Goal: Information Seeking & Learning: Learn about a topic

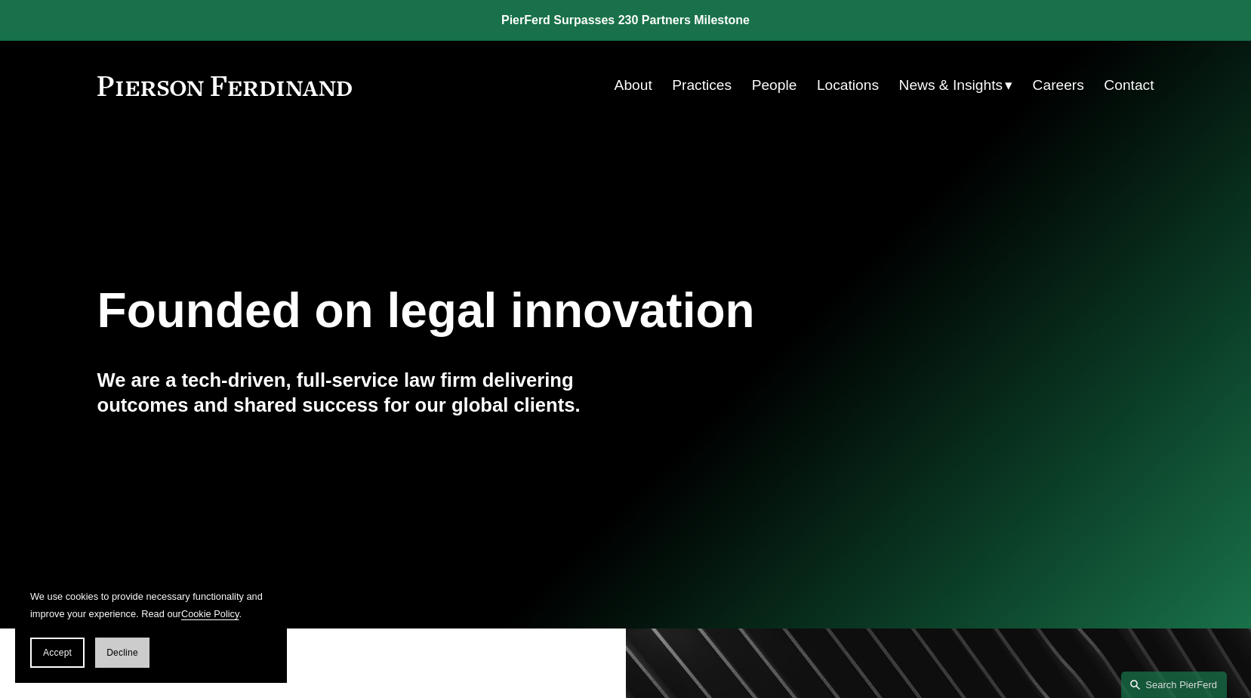
click at [121, 653] on span "Decline" at bounding box center [122, 652] width 32 height 11
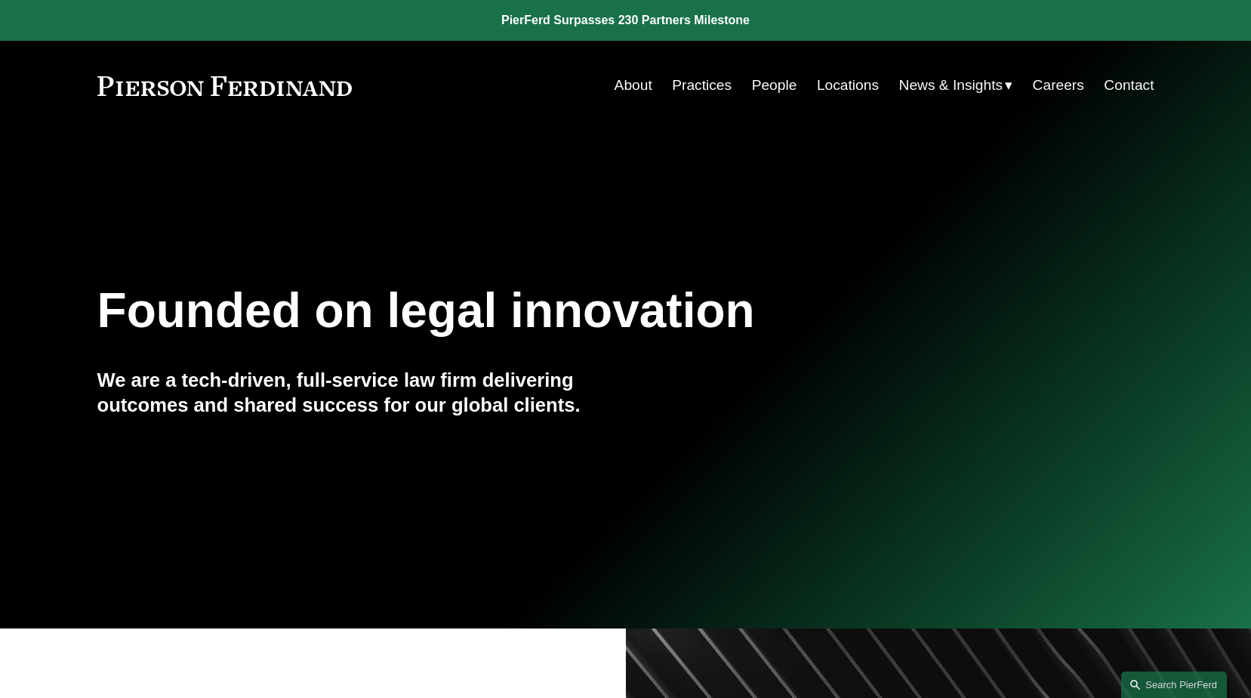
click at [613, 70] on div "Skip to Content About Practices People Locations" at bounding box center [625, 85] width 1251 height 89
click at [625, 84] on link "About" at bounding box center [634, 85] width 38 height 29
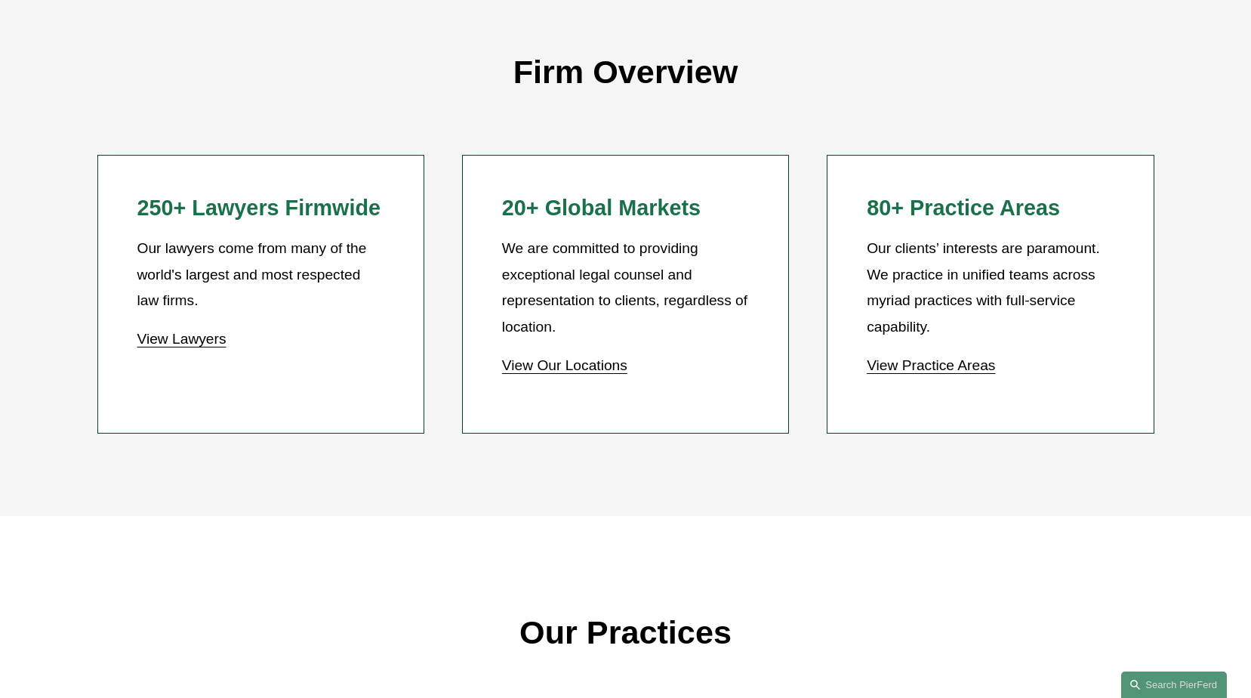
scroll to position [1435, 0]
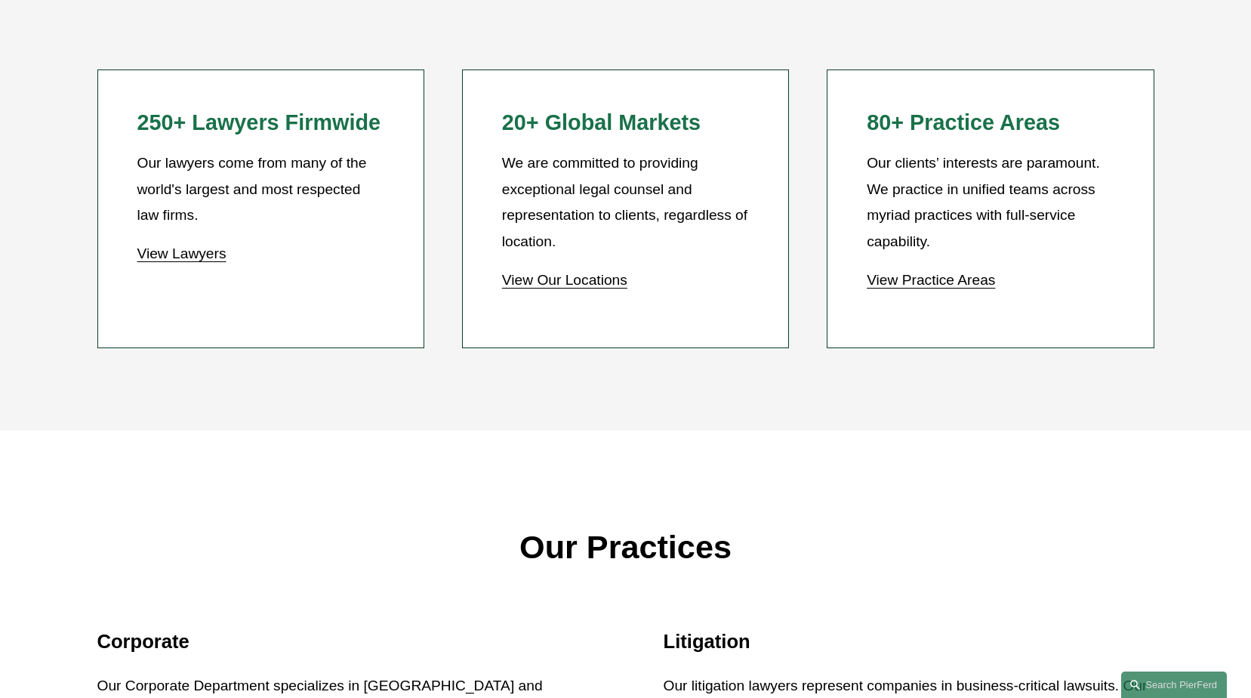
click at [992, 286] on link "View Practice Areas" at bounding box center [931, 280] width 128 height 16
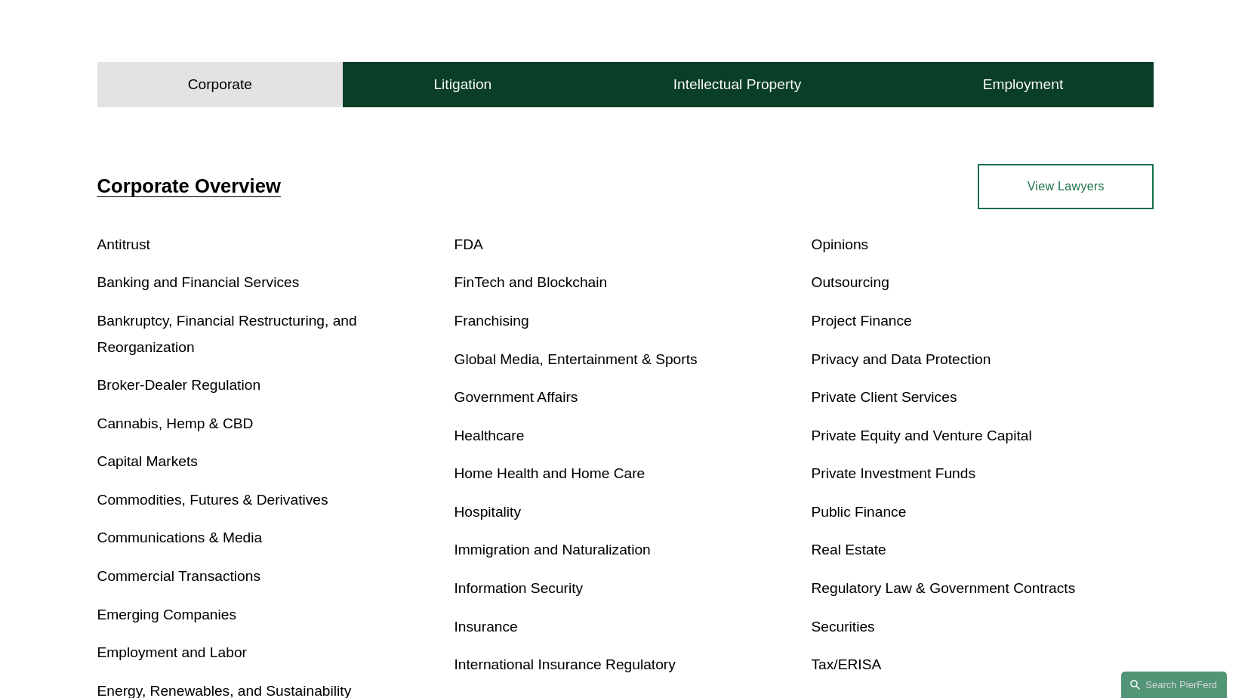
scroll to position [453, 0]
drag, startPoint x: 991, startPoint y: 283, endPoint x: 896, endPoint y: 293, distance: 95.7
click at [896, 293] on p "Outsourcing" at bounding box center [982, 282] width 343 height 26
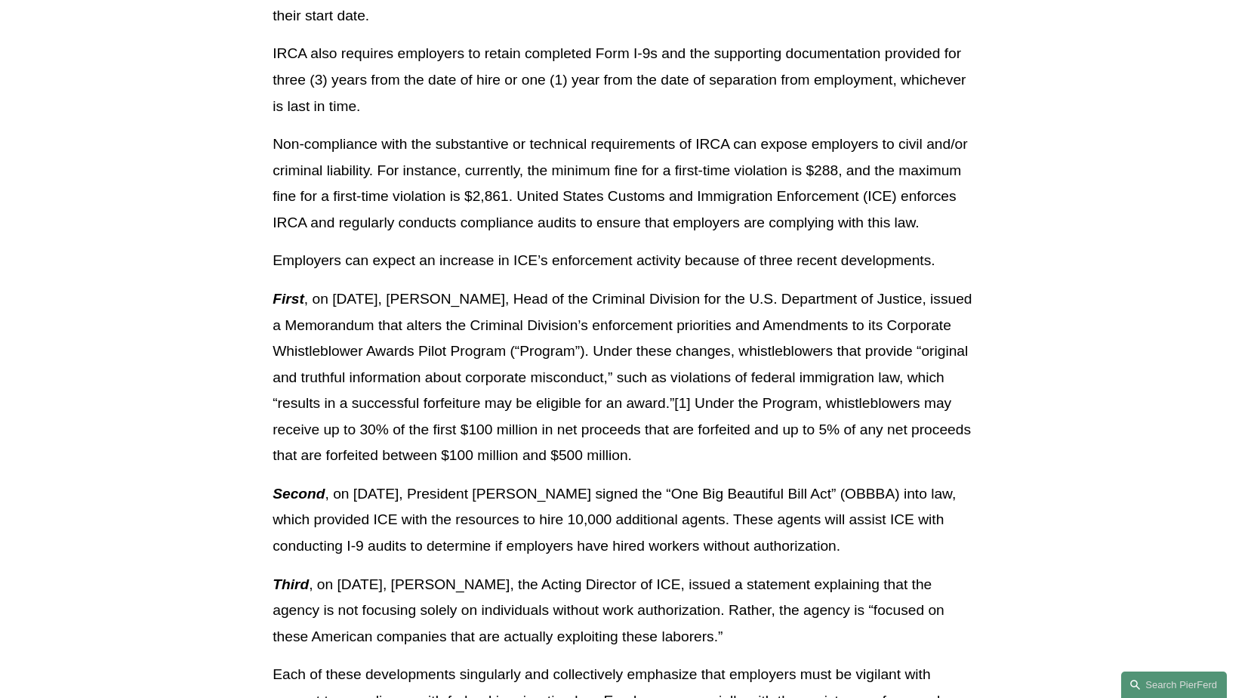
scroll to position [831, 0]
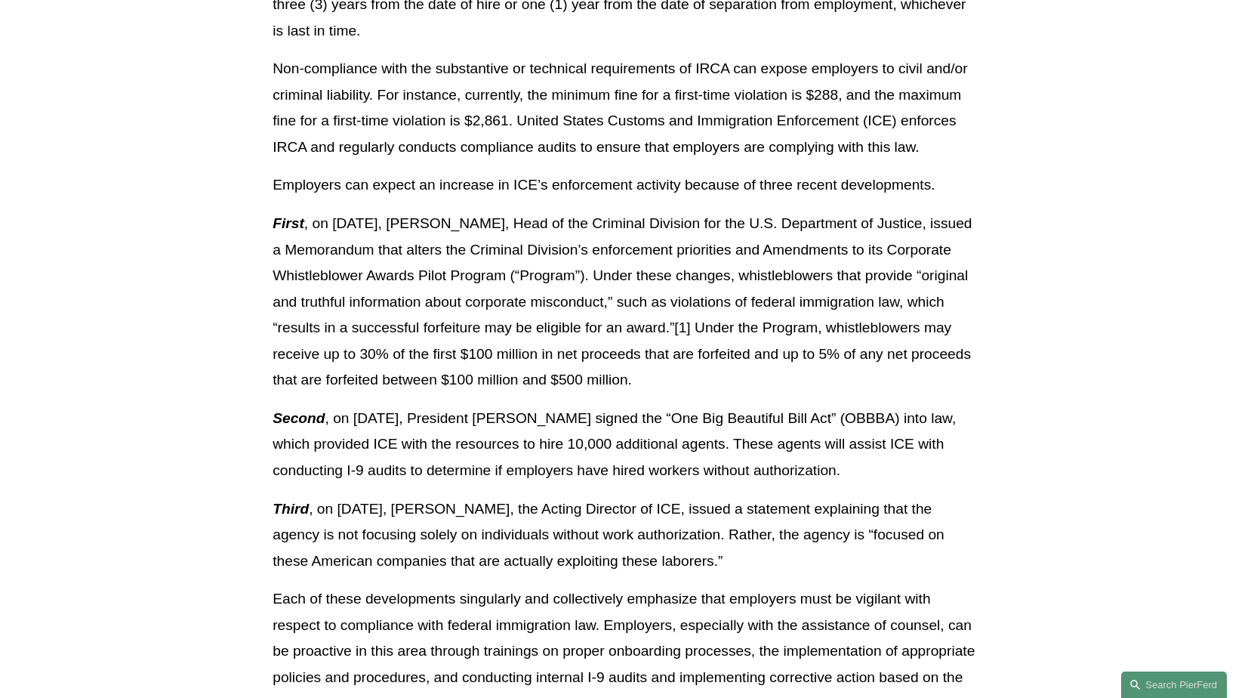
drag, startPoint x: 951, startPoint y: 286, endPoint x: 460, endPoint y: 353, distance: 495.5
click at [460, 353] on p "First , on [DATE], [PERSON_NAME], Head of the Criminal Division for the U.S. De…" at bounding box center [626, 302] width 706 height 183
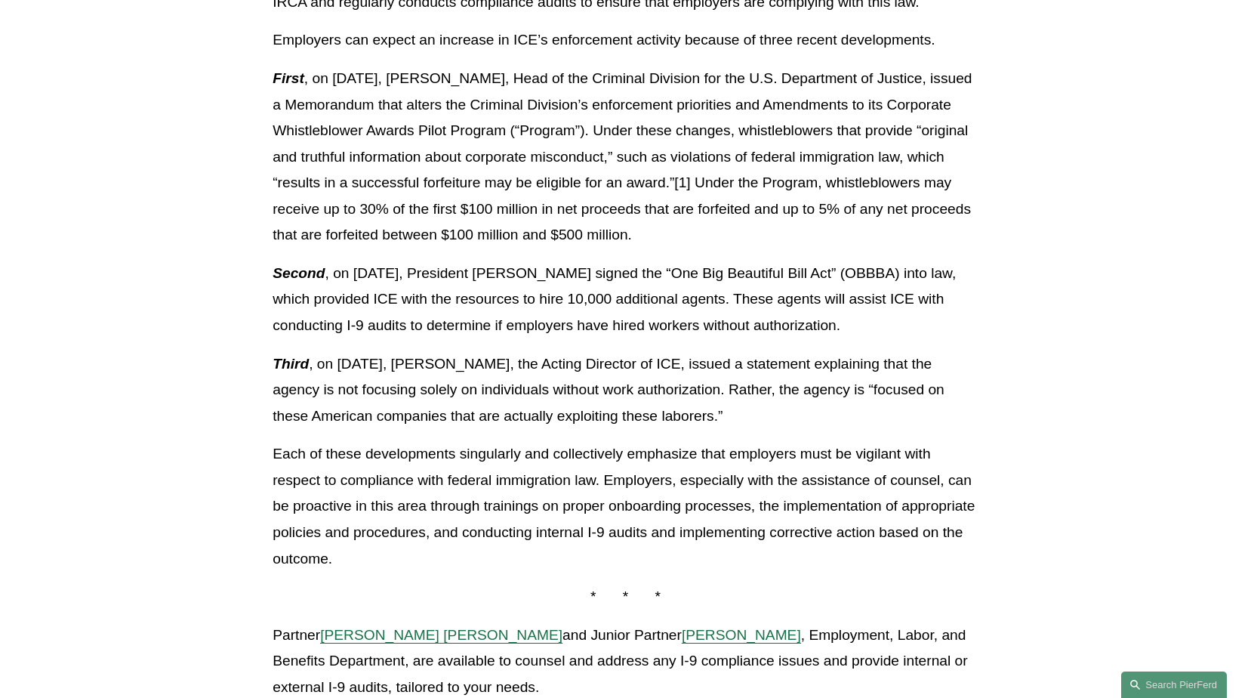
scroll to position [982, 0]
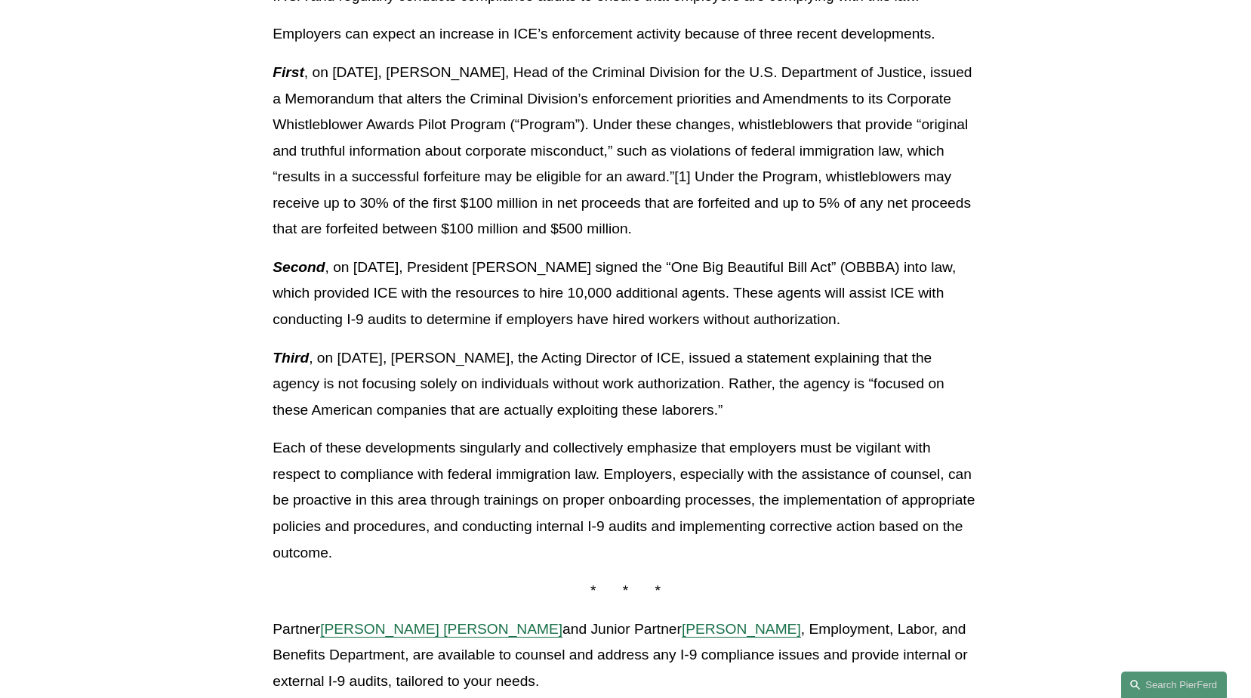
click at [690, 631] on span "[PERSON_NAME]" at bounding box center [741, 629] width 119 height 16
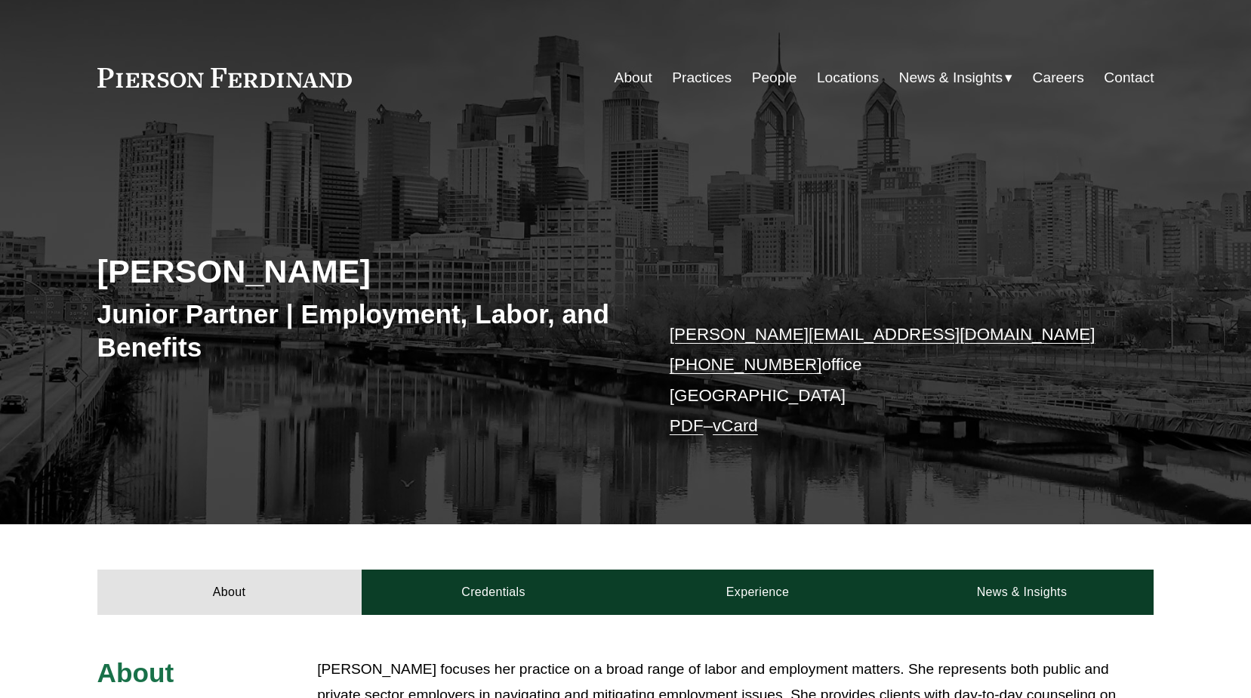
scroll to position [536, 0]
